Goal: Task Accomplishment & Management: Complete application form

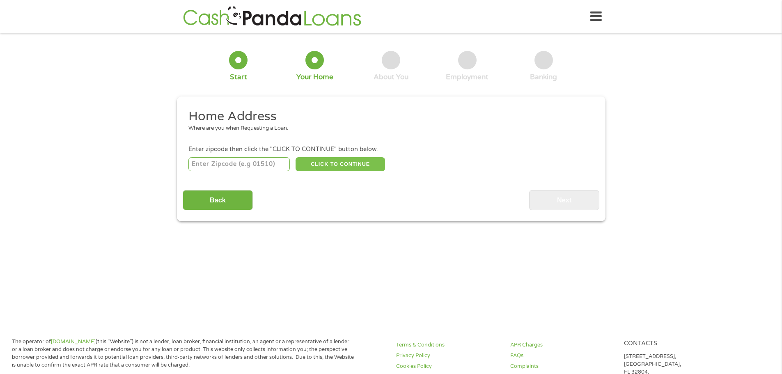
click at [354, 166] on button "CLICK TO CONTINUE" at bounding box center [341, 164] width 90 height 14
click at [261, 161] on input "number" at bounding box center [238, 164] width 101 height 14
type input "92054"
click at [308, 168] on button "CLICK TO CONTINUE" at bounding box center [341, 164] width 90 height 14
type input "92054"
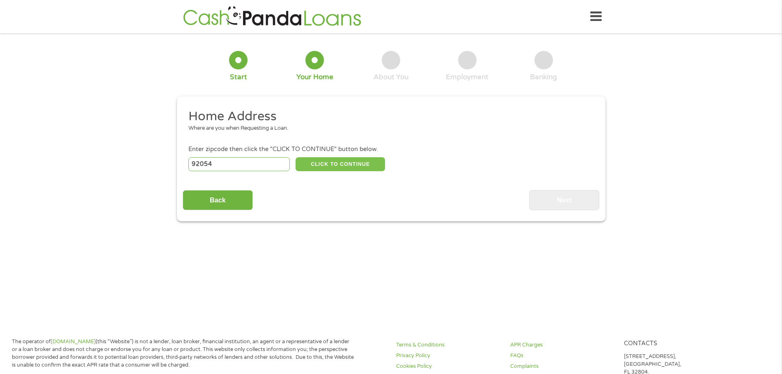
type input "Oceanside"
select select "[US_STATE]"
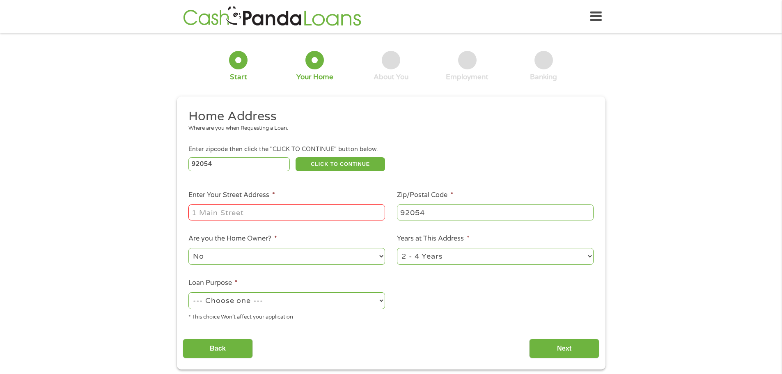
click at [282, 202] on li "Enter Your Street Address *" at bounding box center [287, 206] width 209 height 32
click at [281, 205] on input "Enter Your Street Address *" at bounding box center [286, 212] width 197 height 16
click at [308, 212] on input "[STREET_ADDRESS]" at bounding box center [286, 212] width 197 height 16
type input "[STREET_ADDRESS]"
click at [421, 252] on select "1 Year or less 1 - 2 Years 2 - 4 Years Over 4 Years" at bounding box center [495, 256] width 197 height 17
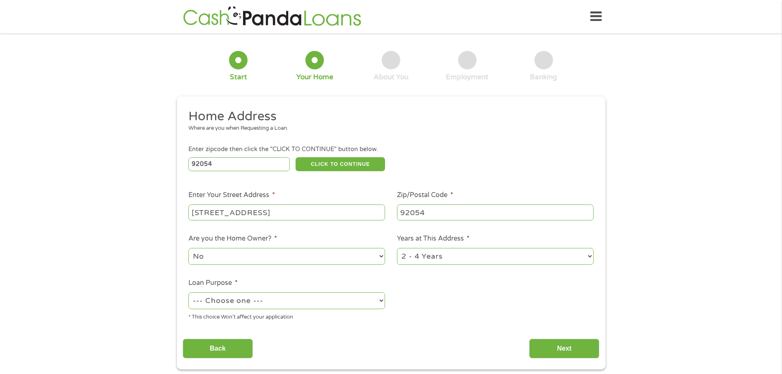
select select "60months"
click at [397, 248] on select "1 Year or less 1 - 2 Years 2 - 4 Years Over 4 Years" at bounding box center [495, 256] width 197 height 17
click at [327, 261] on select "No Yes" at bounding box center [286, 256] width 197 height 17
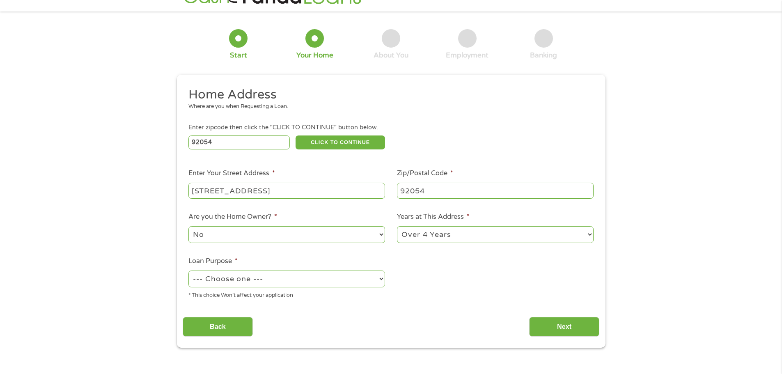
scroll to position [41, 0]
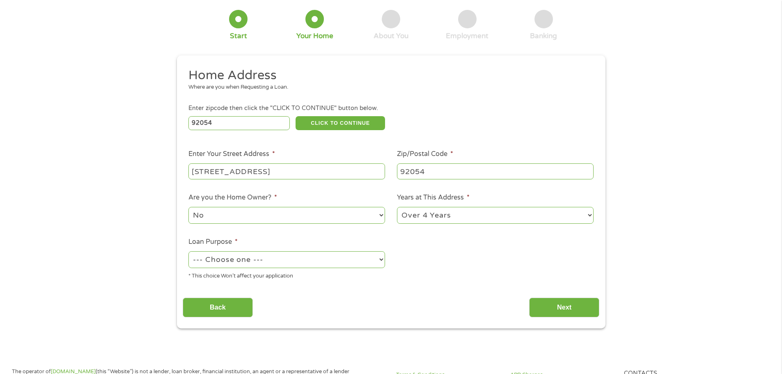
click at [334, 260] on select "--- Choose one --- Pay Bills Debt Consolidation Home Improvement Major Purchase…" at bounding box center [286, 259] width 197 height 17
select select "medicalexpenses"
click at [188, 251] on select "--- Choose one --- Pay Bills Debt Consolidation Home Improvement Major Purchase…" at bounding box center [286, 259] width 197 height 17
click at [538, 308] on input "Next" at bounding box center [564, 308] width 70 height 20
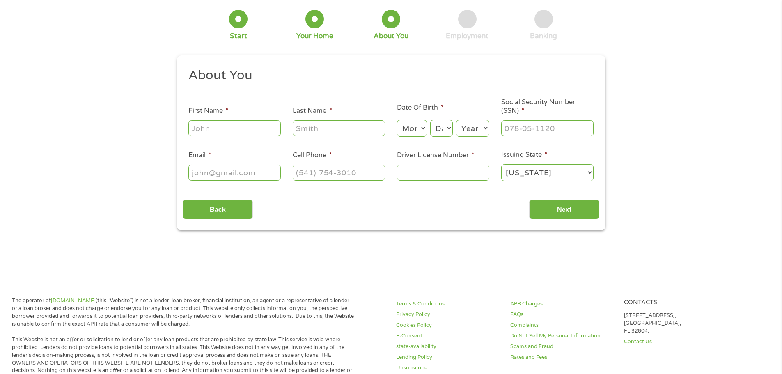
scroll to position [0, 0]
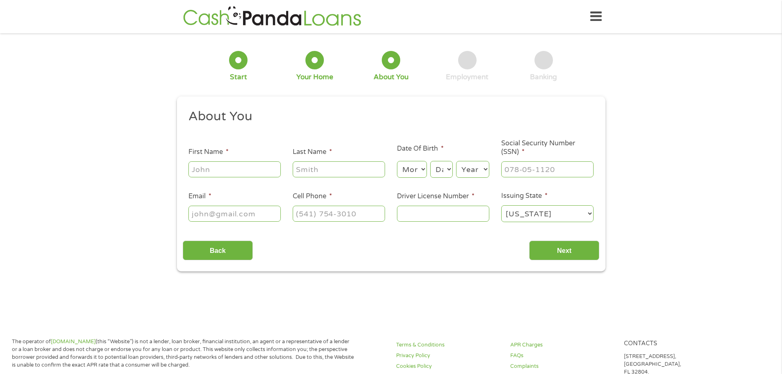
click at [256, 170] on input "First Name *" at bounding box center [234, 169] width 92 height 16
type input "[PERSON_NAME]"
type input "[EMAIL_ADDRESS][DOMAIN_NAME]"
type input "[PHONE_NUMBER]"
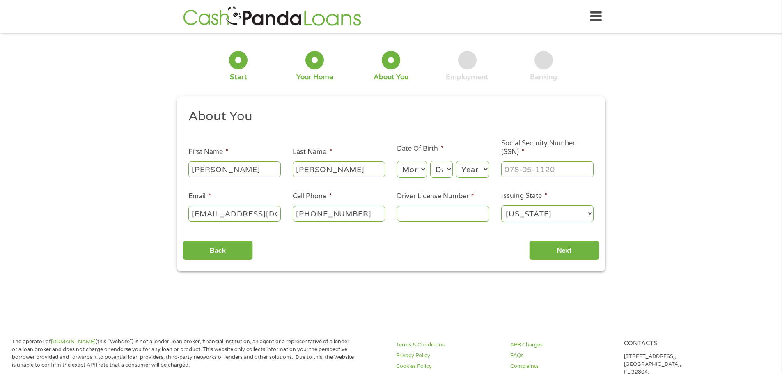
drag, startPoint x: 407, startPoint y: 172, endPoint x: 408, endPoint y: 177, distance: 5.4
click at [407, 172] on select "Month 1 2 3 4 5 6 7 8 9 10 11 12" at bounding box center [412, 169] width 30 height 17
select select "4"
click at [397, 161] on select "Month 1 2 3 4 5 6 7 8 9 10 11 12" at bounding box center [412, 169] width 30 height 17
drag, startPoint x: 440, startPoint y: 170, endPoint x: 441, endPoint y: 206, distance: 36.2
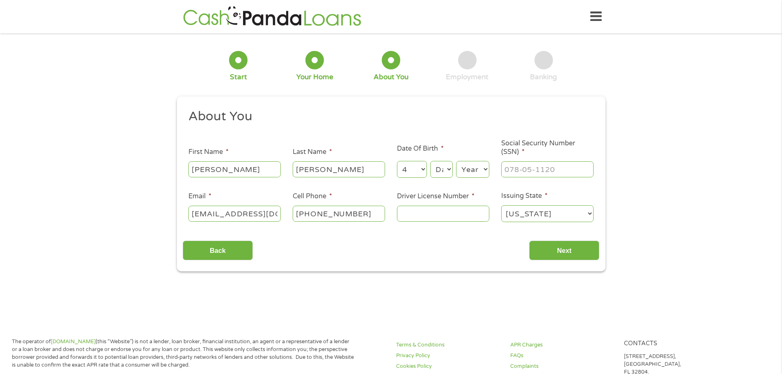
click at [440, 170] on select "Day 1 2 3 4 5 6 7 8 9 10 11 12 13 14 15 16 17 18 19 20 21 22 23 24 25 26 27 28 …" at bounding box center [441, 169] width 22 height 17
select select "16"
click at [430, 161] on select "Day 1 2 3 4 5 6 7 8 9 10 11 12 13 14 15 16 17 18 19 20 21 22 23 24 25 26 27 28 …" at bounding box center [441, 169] width 22 height 17
click at [477, 175] on select "Year [DATE] 2006 2005 2004 2003 2002 2001 2000 1999 1998 1997 1996 1995 1994 19…" at bounding box center [472, 169] width 33 height 17
select select "1996"
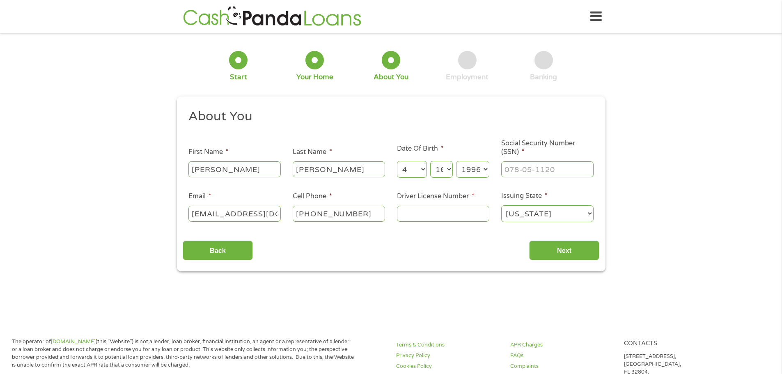
click at [456, 161] on select "Year [DATE] 2006 2005 2004 2003 2002 2001 2000 1999 1998 1997 1996 1995 1994 19…" at bounding box center [472, 169] width 33 height 17
click at [519, 163] on input "___-__-____" at bounding box center [547, 169] width 92 height 16
type input "617-90-2634"
click at [462, 210] on input "Driver License Number *" at bounding box center [443, 214] width 92 height 16
type input "F4556397"
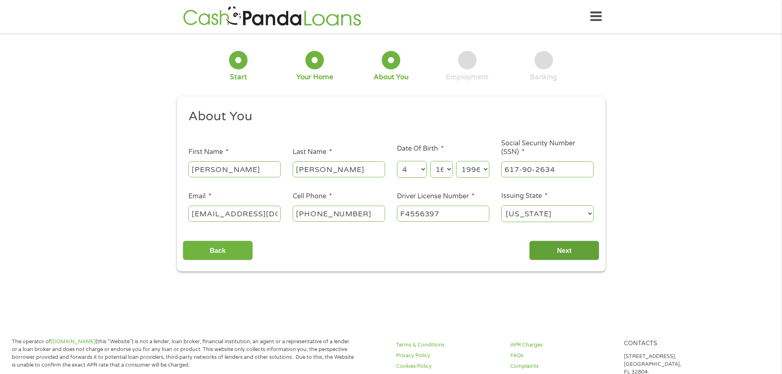
click at [537, 251] on input "Next" at bounding box center [564, 251] width 70 height 20
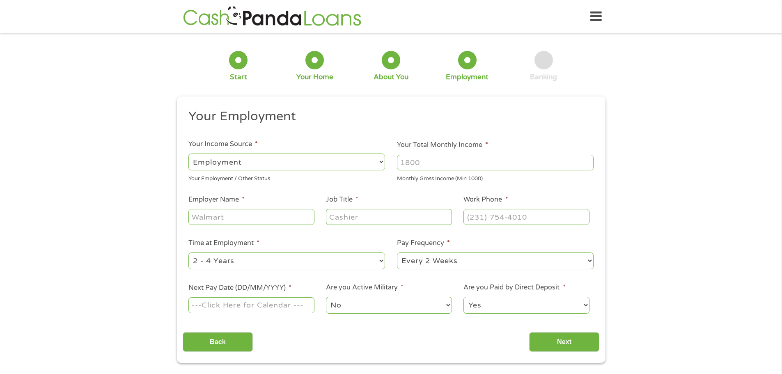
scroll to position [3, 3]
click at [451, 171] on div at bounding box center [495, 162] width 197 height 19
click at [449, 165] on input "Your Total Monthly Income *" at bounding box center [495, 163] width 197 height 16
type input "5400"
click at [285, 214] on input "Employer Name *" at bounding box center [251, 217] width 126 height 16
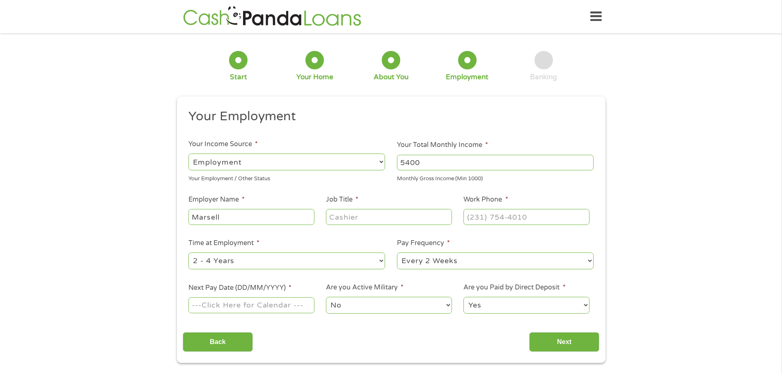
type input "Marsell"
type input "Assistant director"
type input "[PHONE_NUMBER]"
click at [327, 262] on select "--- Choose one --- 1 Year or less 1 - 2 Years 2 - 4 Years Over 4 Years" at bounding box center [286, 261] width 197 height 17
select select "12months"
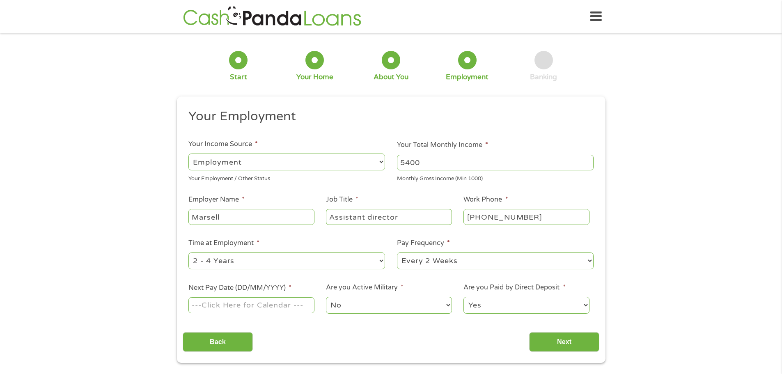
click at [188, 253] on select "--- Choose one --- 1 Year or less 1 - 2 Years 2 - 4 Years Over 4 Years" at bounding box center [286, 261] width 197 height 17
click at [417, 267] on select "--- Choose one --- Every 2 Weeks Every Week Monthly Semi-Monthly" at bounding box center [495, 261] width 197 height 17
select select "semimonthly"
click at [397, 253] on select "--- Choose one --- Every 2 Weeks Every Week Monthly Semi-Monthly" at bounding box center [495, 261] width 197 height 17
click at [293, 305] on input "Next Pay Date (DD/MM/YYYY) *" at bounding box center [251, 305] width 126 height 16
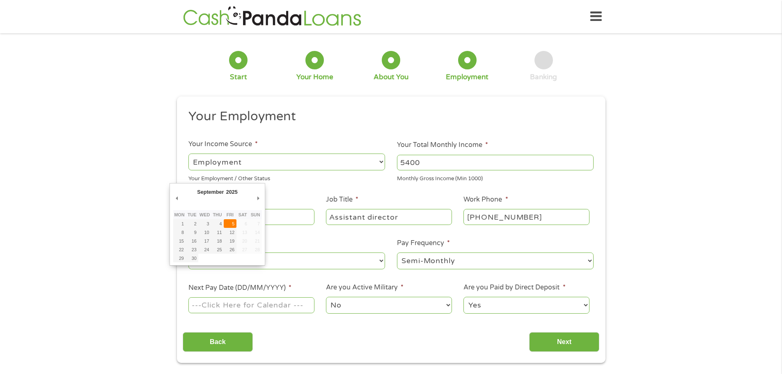
type input "[DATE]"
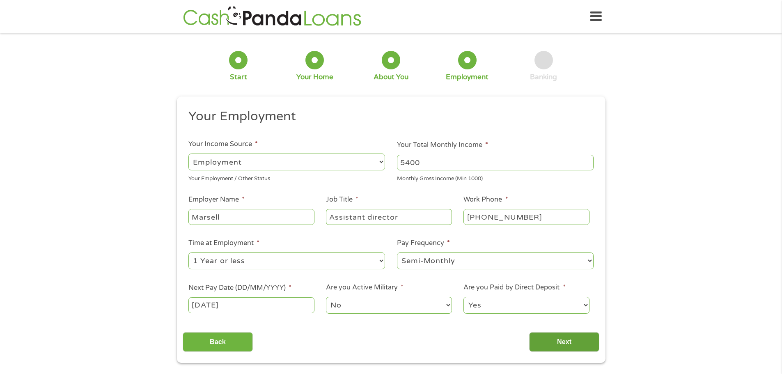
click at [544, 341] on input "Next" at bounding box center [564, 342] width 70 height 20
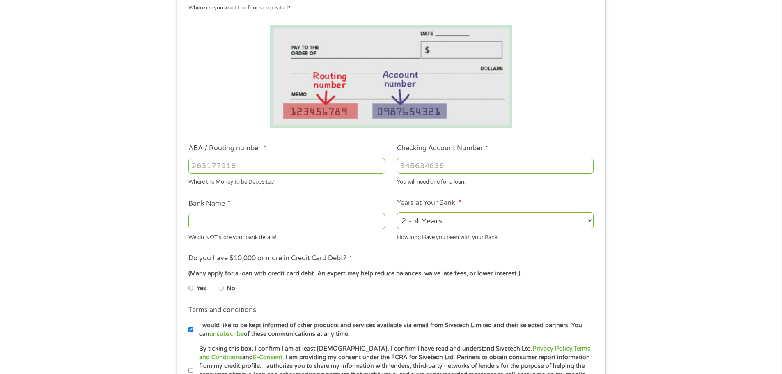
scroll to position [123, 0]
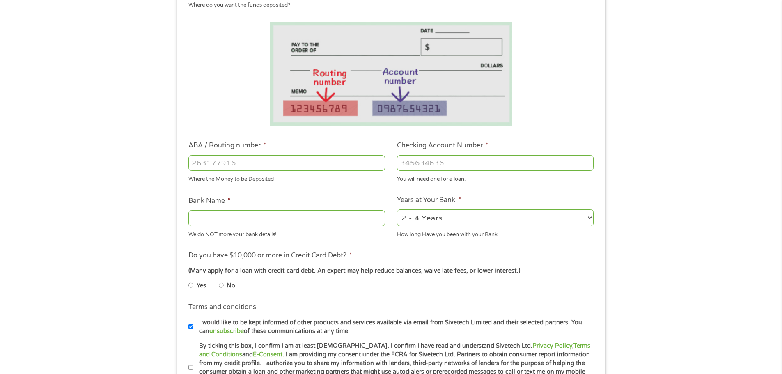
click at [260, 162] on input "ABA / Routing number *" at bounding box center [286, 163] width 197 height 16
type input "322281578"
type input "[US_STATE] COAST CREDIT UNION"
type input "322281578"
click at [420, 167] on input "Checking Account Number *" at bounding box center [495, 163] width 197 height 16
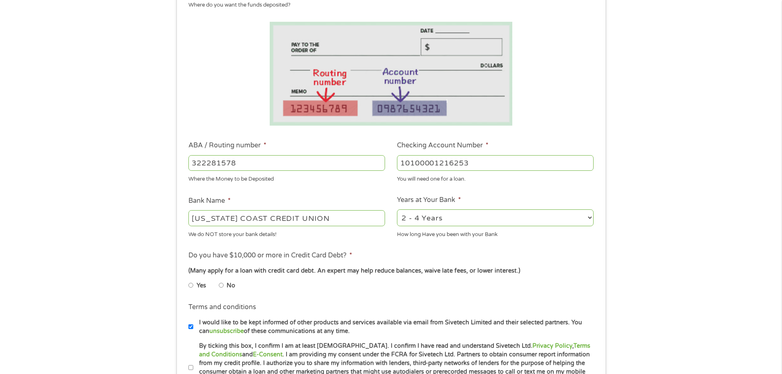
type input "10100001216253"
click at [432, 216] on select "2 - 4 Years 6 - 12 Months 1 - 2 Years Over 4 Years" at bounding box center [495, 217] width 197 height 17
select select "24months"
click at [397, 209] on select "2 - 4 Years 6 - 12 Months 1 - 2 Years Over 4 Years" at bounding box center [495, 217] width 197 height 17
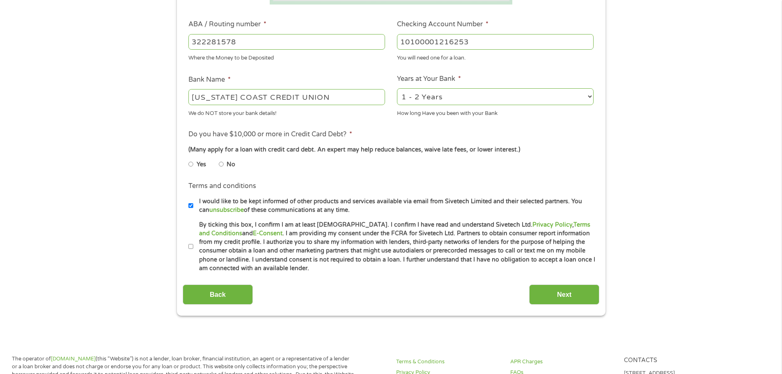
scroll to position [246, 0]
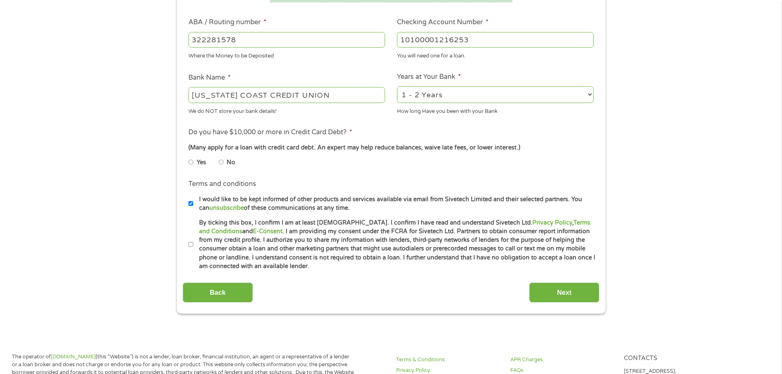
click at [223, 164] on input "No" at bounding box center [221, 162] width 5 height 13
radio input "true"
click at [190, 244] on input "By ticking this box, I confirm I am at least [DEMOGRAPHIC_DATA]. I confirm I ha…" at bounding box center [190, 244] width 5 height 13
checkbox input "true"
click at [190, 203] on input "I would like to be kept informed of other products and services available via e…" at bounding box center [190, 203] width 5 height 13
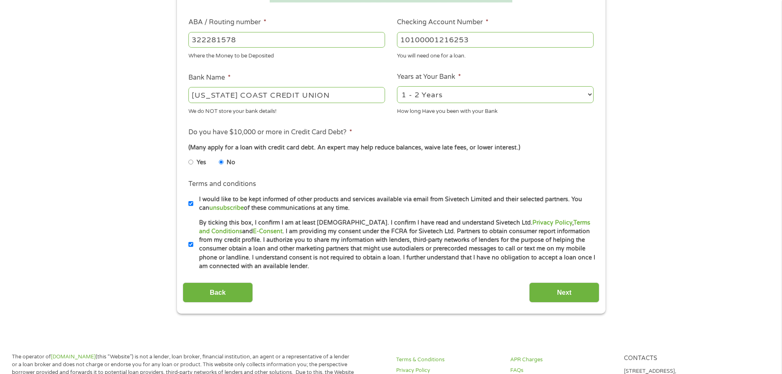
checkbox input "false"
click at [542, 291] on input "Next" at bounding box center [564, 292] width 70 height 20
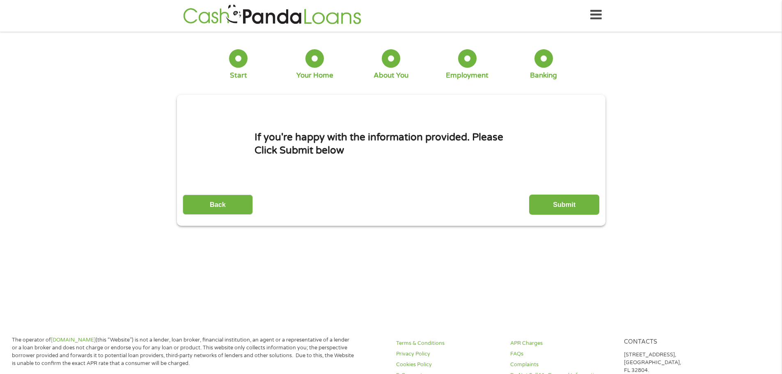
scroll to position [0, 0]
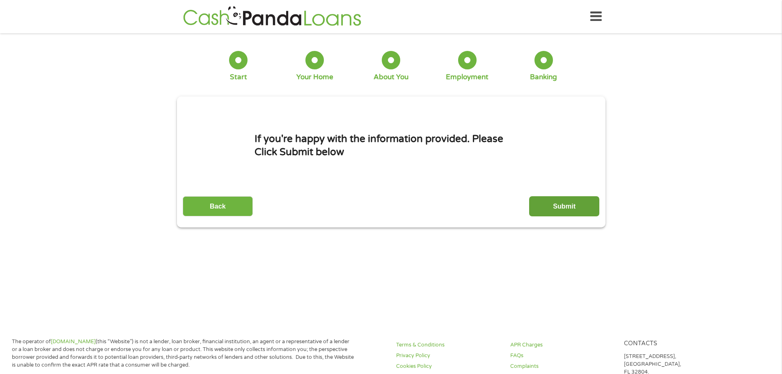
click at [535, 208] on input "Submit" at bounding box center [564, 206] width 70 height 20
